Goal: Task Accomplishment & Management: Use online tool/utility

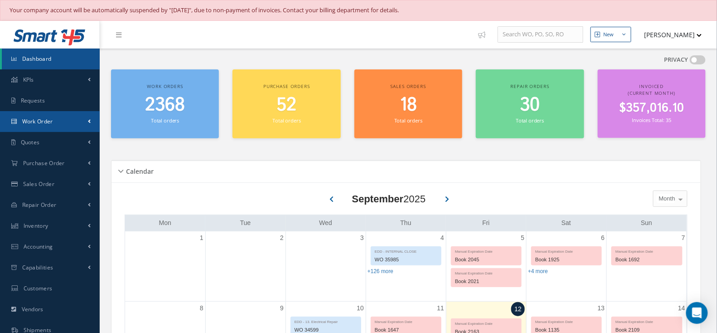
click at [53, 114] on link "Work Order" at bounding box center [50, 121] width 100 height 21
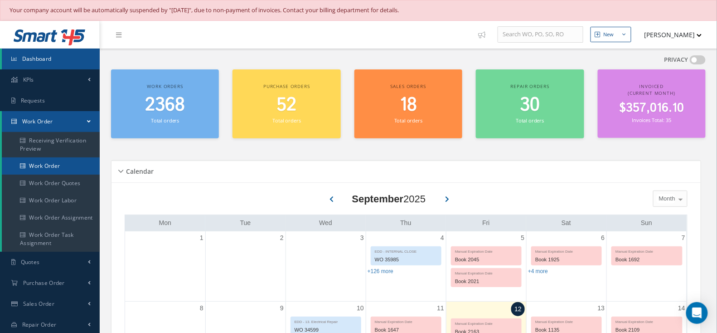
click at [60, 157] on link "Work Order" at bounding box center [51, 165] width 98 height 17
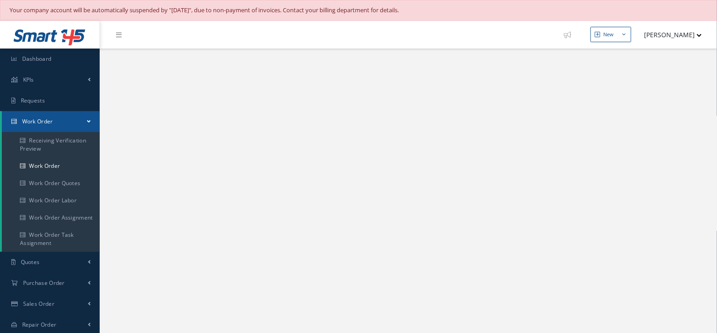
select select "25"
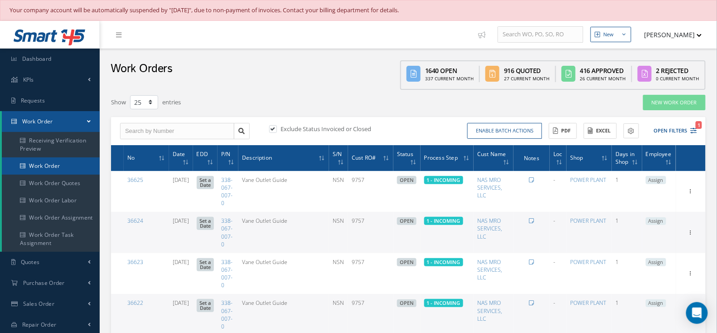
click at [63, 172] on link "Work Order" at bounding box center [51, 165] width 98 height 17
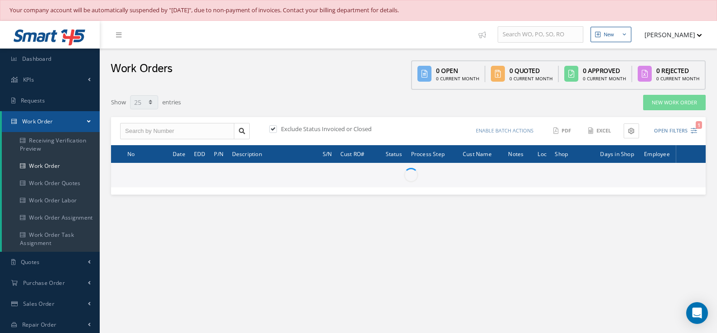
select select "25"
type input "All Work Request"
type input "All Work Performed"
type input "All Status"
type input "WO Part Status"
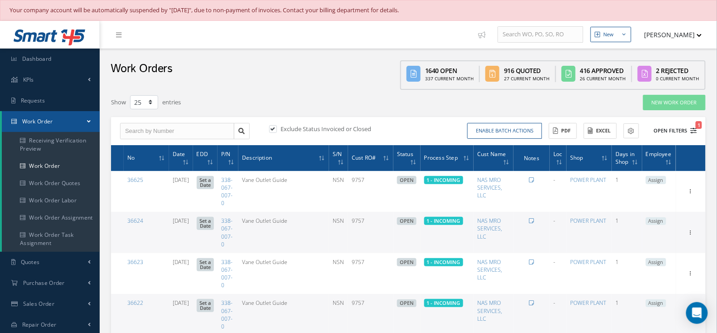
click at [667, 131] on button "Open Filters 1" at bounding box center [671, 130] width 51 height 15
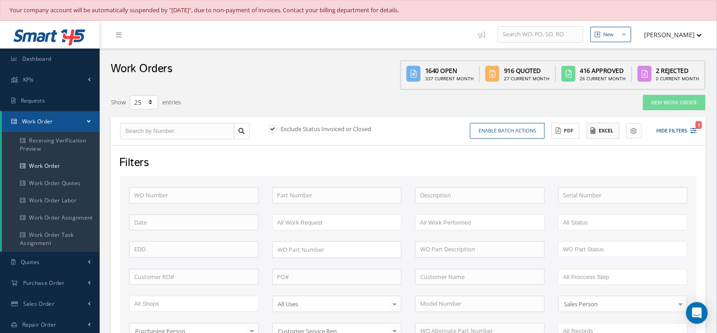
click at [607, 128] on button "Excel" at bounding box center [602, 131] width 33 height 16
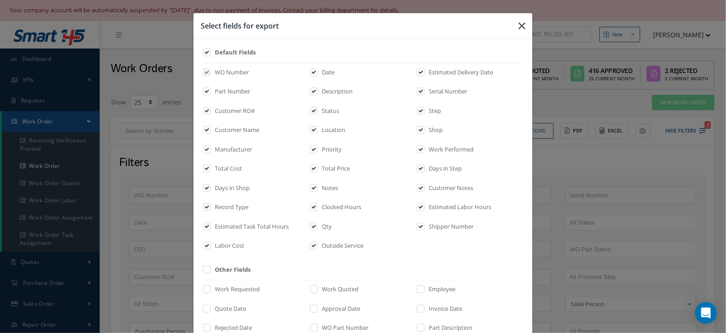
click at [525, 26] on button "button" at bounding box center [521, 25] width 21 height 25
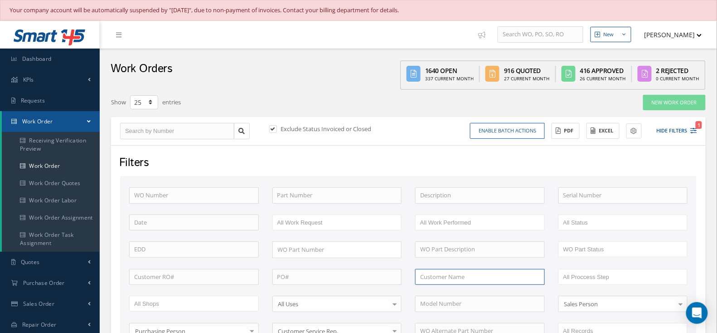
click at [439, 276] on input "text" at bounding box center [480, 277] width 130 height 16
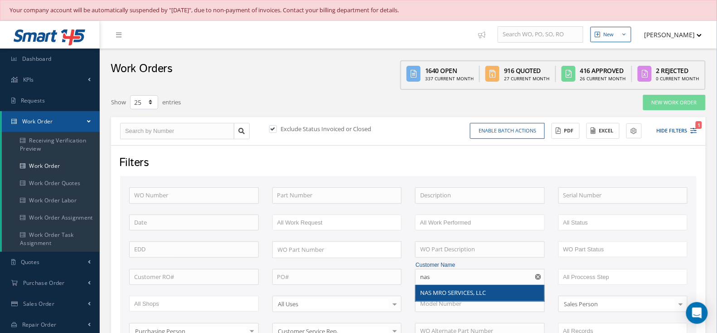
click at [445, 294] on span "NAS MRO SERVICES, LLC" at bounding box center [453, 292] width 66 height 8
type input "NAS MRO SERVICES, LLC"
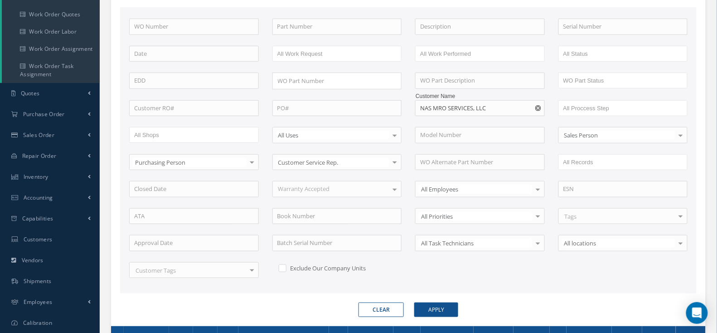
scroll to position [181, 0]
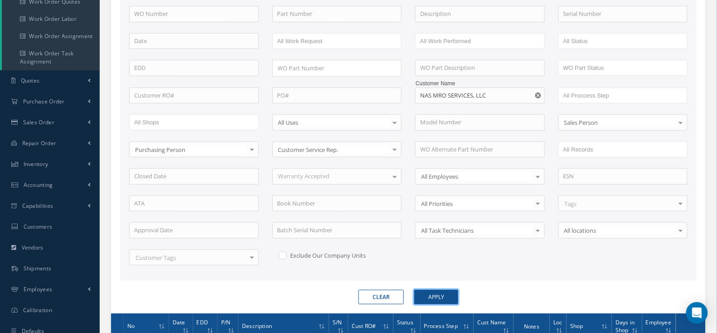
click at [448, 290] on button "Apply" at bounding box center [436, 297] width 44 height 15
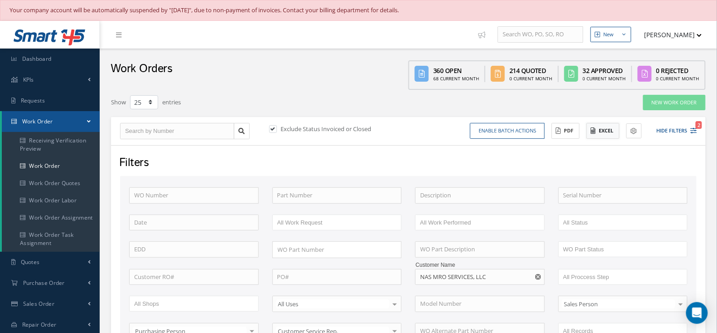
click at [611, 130] on button "Excel" at bounding box center [602, 131] width 33 height 16
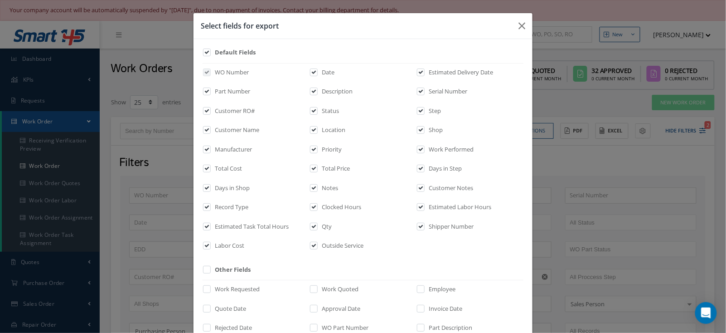
click at [230, 102] on div "WO Number Date Estimated Delivery Date Part Number Description Serial Number Cu…" at bounding box center [363, 159] width 321 height 193
click at [230, 105] on div "WO Number Date Estimated Delivery Date Part Number Description Serial Number Cu…" at bounding box center [363, 159] width 321 height 193
click at [231, 110] on label "Customer RO#" at bounding box center [234, 111] width 42 height 9
click at [210, 110] on input "checkbox" at bounding box center [207, 113] width 6 height 10
checkbox input "false"
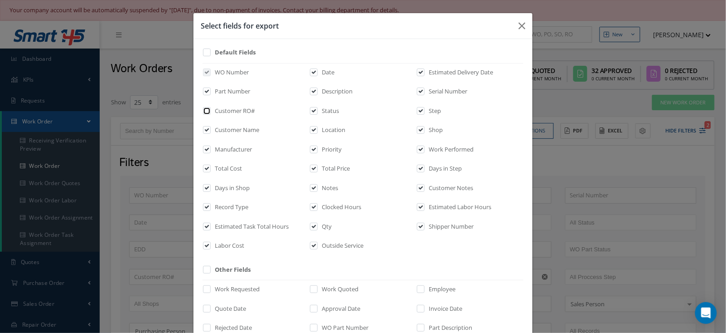
checkbox input "false"
click at [235, 149] on label "Manufacturer" at bounding box center [232, 149] width 39 height 9
click at [210, 149] on input "checkbox" at bounding box center [207, 152] width 6 height 10
checkbox input "false"
click at [240, 129] on label "Customer Name" at bounding box center [236, 130] width 47 height 9
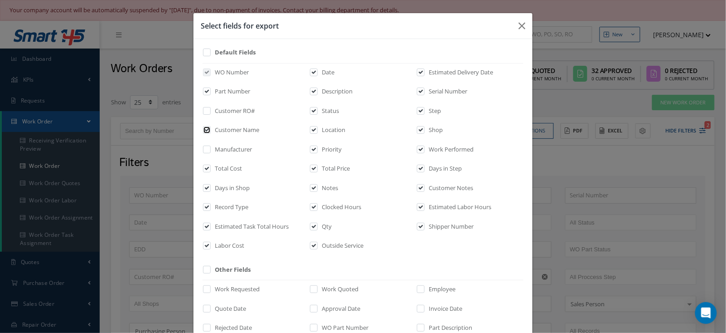
click at [210, 129] on input "checkbox" at bounding box center [207, 133] width 6 height 10
checkbox input "false"
click at [227, 168] on label "Total Cost" at bounding box center [227, 168] width 29 height 9
click at [210, 168] on input "checkbox" at bounding box center [207, 171] width 6 height 10
checkbox input "false"
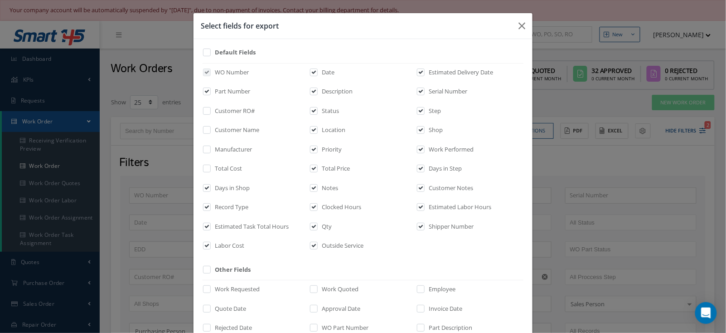
click at [225, 189] on label "Days in Shop" at bounding box center [231, 188] width 37 height 9
click at [210, 189] on input "checkbox" at bounding box center [207, 190] width 6 height 10
checkbox input "false"
click at [223, 205] on label "Record Type" at bounding box center [231, 207] width 36 height 9
click at [210, 205] on input "checkbox" at bounding box center [207, 210] width 6 height 10
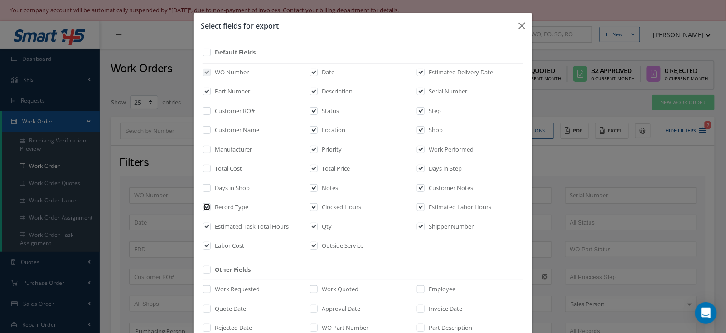
checkbox input "false"
click at [227, 230] on div "Estimated Task Total Hours" at bounding box center [256, 228] width 107 height 13
click at [223, 248] on label "Labor Cost" at bounding box center [229, 245] width 32 height 9
click at [210, 248] on input "checkbox" at bounding box center [207, 248] width 6 height 10
checkbox input "false"
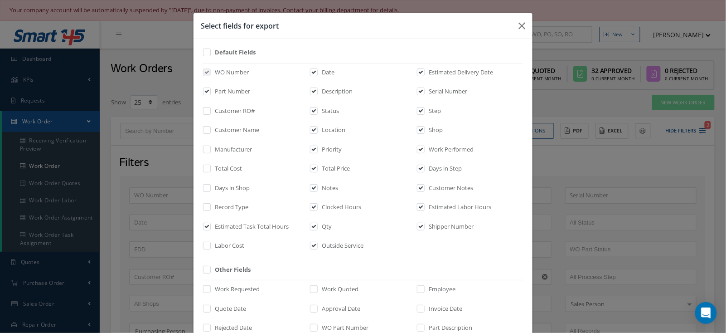
click at [330, 74] on div "Date" at bounding box center [363, 74] width 107 height 13
click at [326, 90] on label "Description" at bounding box center [336, 91] width 33 height 9
click at [317, 90] on input "checkbox" at bounding box center [314, 94] width 6 height 10
checkbox input "false"
click at [327, 107] on label "Status" at bounding box center [329, 111] width 19 height 9
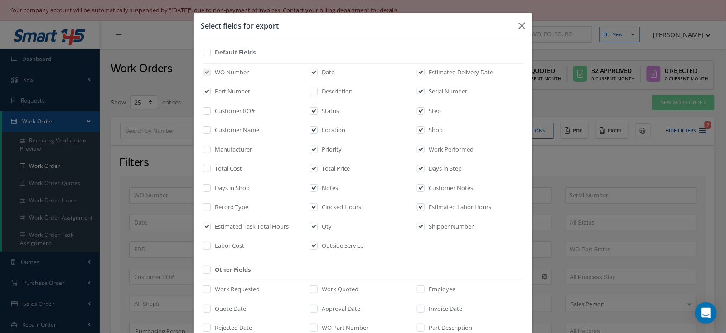
click at [317, 108] on input "checkbox" at bounding box center [314, 113] width 6 height 10
checkbox input "false"
click at [329, 86] on div "WO Number Date Estimated Delivery Date Part Number Description Serial Number Cu…" at bounding box center [363, 159] width 321 height 193
click at [326, 92] on label "Description" at bounding box center [336, 91] width 33 height 9
click at [317, 92] on input "checkbox" at bounding box center [314, 94] width 6 height 10
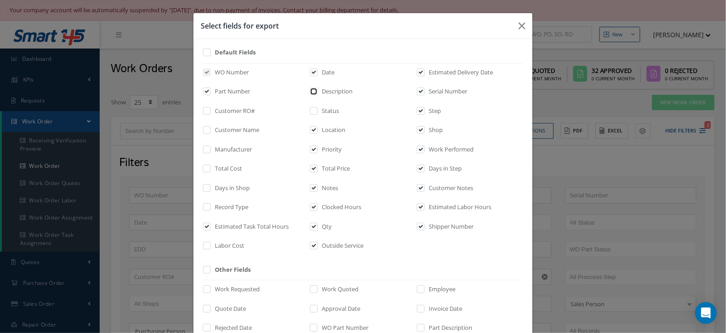
checkbox input "true"
click at [329, 70] on label "Date" at bounding box center [327, 72] width 15 height 9
click at [317, 70] on input "checkbox" at bounding box center [314, 75] width 6 height 10
checkbox input "false"
click at [327, 126] on label "Location" at bounding box center [333, 130] width 26 height 9
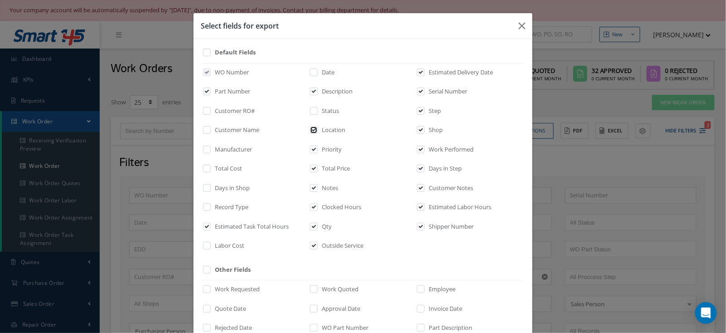
click at [317, 128] on input "checkbox" at bounding box center [314, 133] width 6 height 10
checkbox input "false"
click at [327, 149] on label "Priority" at bounding box center [331, 149] width 22 height 9
click at [317, 149] on input "checkbox" at bounding box center [314, 152] width 6 height 10
checkbox input "false"
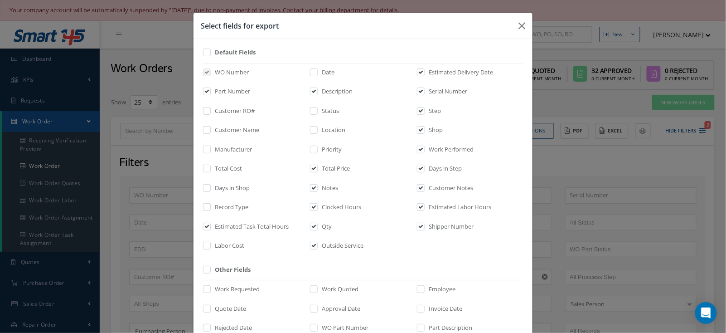
click at [329, 162] on div "WO Number Date Estimated Delivery Date Part Number Description Serial Number Cu…" at bounding box center [363, 159] width 321 height 193
drag, startPoint x: 335, startPoint y: 169, endPoint x: 340, endPoint y: 171, distance: 5.5
click at [335, 169] on label "Total Price" at bounding box center [335, 168] width 30 height 9
click at [317, 169] on input "checkbox" at bounding box center [314, 171] width 6 height 10
checkbox input "false"
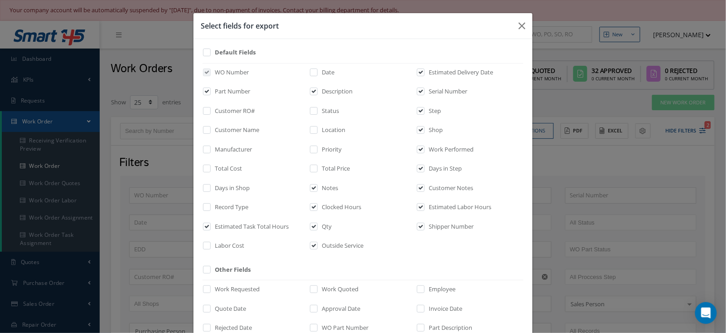
click at [341, 189] on div "Notes" at bounding box center [363, 190] width 107 height 13
click at [335, 189] on div "Notes" at bounding box center [363, 190] width 107 height 13
click at [330, 203] on label "Clocked Hours" at bounding box center [341, 207] width 42 height 9
click at [317, 205] on input "checkbox" at bounding box center [314, 210] width 6 height 10
checkbox input "false"
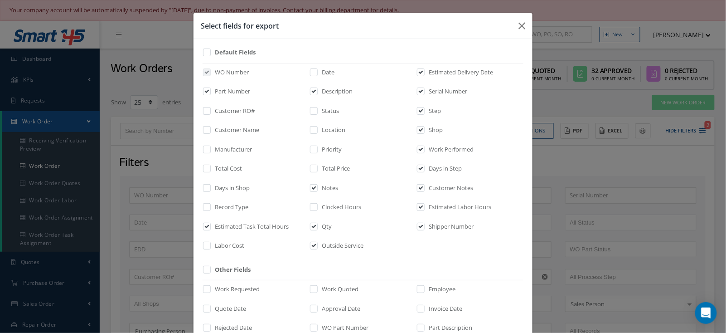
click at [317, 225] on label at bounding box center [318, 228] width 2 height 13
click at [311, 225] on input "checkbox" at bounding box center [314, 229] width 6 height 10
checkbox input "false"
click at [320, 244] on label "Outside Service" at bounding box center [342, 245] width 44 height 9
click at [317, 244] on input "checkbox" at bounding box center [314, 248] width 6 height 10
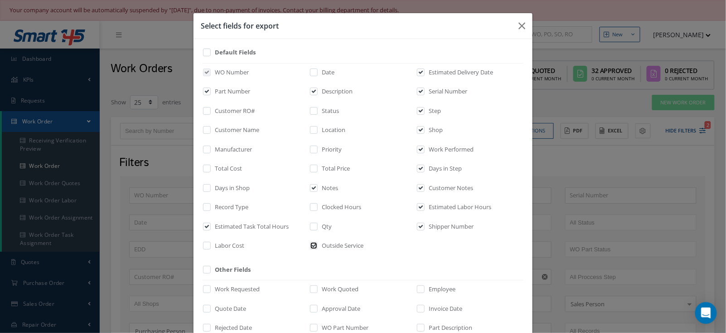
checkbox input "false"
click at [429, 128] on label "Shop" at bounding box center [434, 130] width 16 height 9
click at [424, 128] on input "checkbox" at bounding box center [421, 133] width 6 height 10
checkbox input "false"
click at [432, 82] on div "WO Number Date Estimated Delivery Date Part Number Description Serial Number Cu…" at bounding box center [363, 159] width 321 height 193
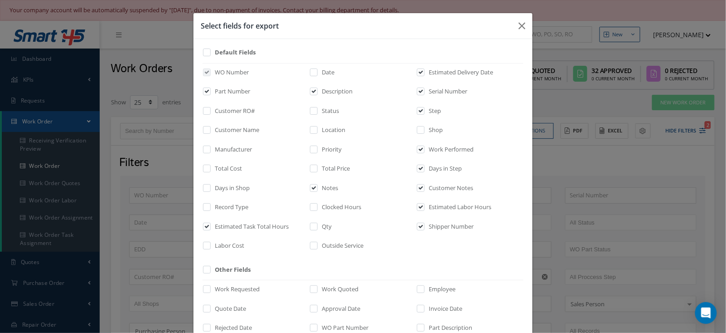
click at [430, 88] on label "Serial Number" at bounding box center [446, 91] width 41 height 9
click at [424, 89] on input "checkbox" at bounding box center [421, 94] width 6 height 10
checkbox input "false"
click at [427, 69] on label "Estimated Delivery Date" at bounding box center [459, 72] width 67 height 9
click at [424, 70] on input "checkbox" at bounding box center [421, 75] width 6 height 10
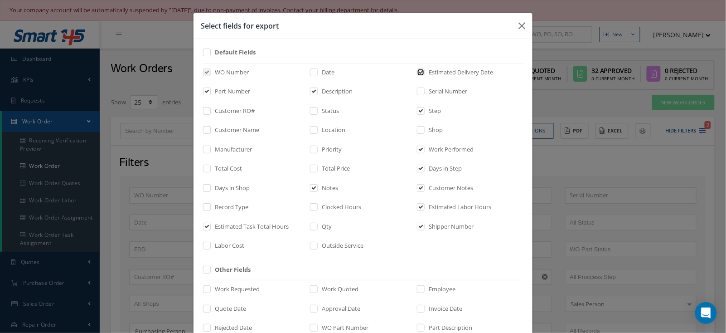
checkbox input "false"
click at [427, 150] on label "Work Performed" at bounding box center [449, 149] width 47 height 9
click at [424, 150] on input "checkbox" at bounding box center [421, 152] width 6 height 10
checkbox input "false"
click at [427, 164] on label "Days in Step" at bounding box center [443, 168] width 35 height 9
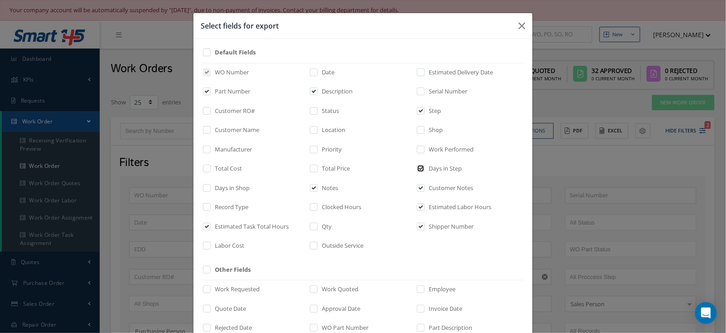
click at [424, 166] on input "checkbox" at bounding box center [421, 171] width 6 height 10
checkbox input "false"
click at [428, 184] on label "Customer Notes" at bounding box center [449, 188] width 47 height 9
click at [424, 185] on input "checkbox" at bounding box center [421, 190] width 6 height 10
checkbox input "false"
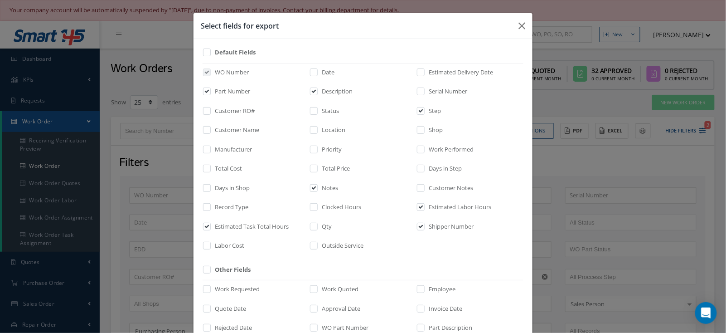
click at [426, 201] on div "WO Number Date Estimated Delivery Date Part Number Description Serial Number Cu…" at bounding box center [363, 159] width 321 height 193
click at [426, 212] on div "Estimated Labor Hours" at bounding box center [469, 209] width 107 height 13
click at [427, 209] on label "Estimated Labor Hours" at bounding box center [458, 207] width 65 height 9
click at [424, 209] on input "checkbox" at bounding box center [421, 210] width 6 height 10
checkbox input "false"
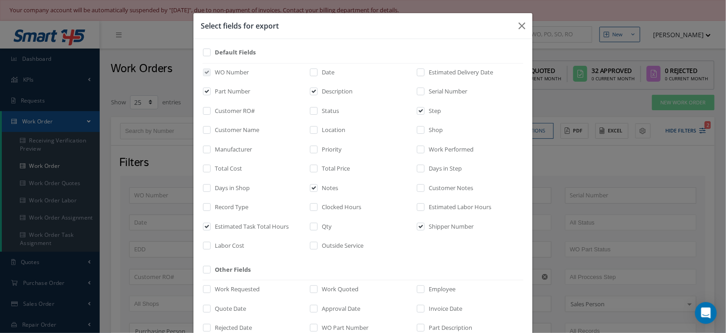
click at [427, 221] on div "WO Number Date Estimated Delivery Date Part Number Description Serial Number Cu…" at bounding box center [363, 159] width 321 height 193
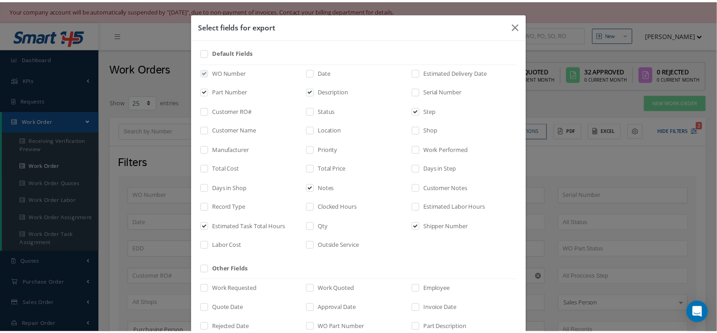
scroll to position [211, 0]
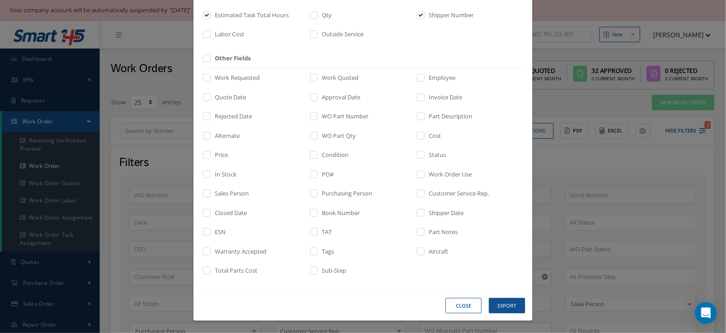
drag, startPoint x: 441, startPoint y: 15, endPoint x: 441, endPoint y: 23, distance: 8.6
click at [441, 14] on label "Shipper Number" at bounding box center [449, 15] width 47 height 9
click at [424, 14] on input "checkbox" at bounding box center [421, 18] width 6 height 10
checkbox input "false"
click at [499, 305] on button "Export" at bounding box center [507, 306] width 36 height 16
